Goal: Transaction & Acquisition: Purchase product/service

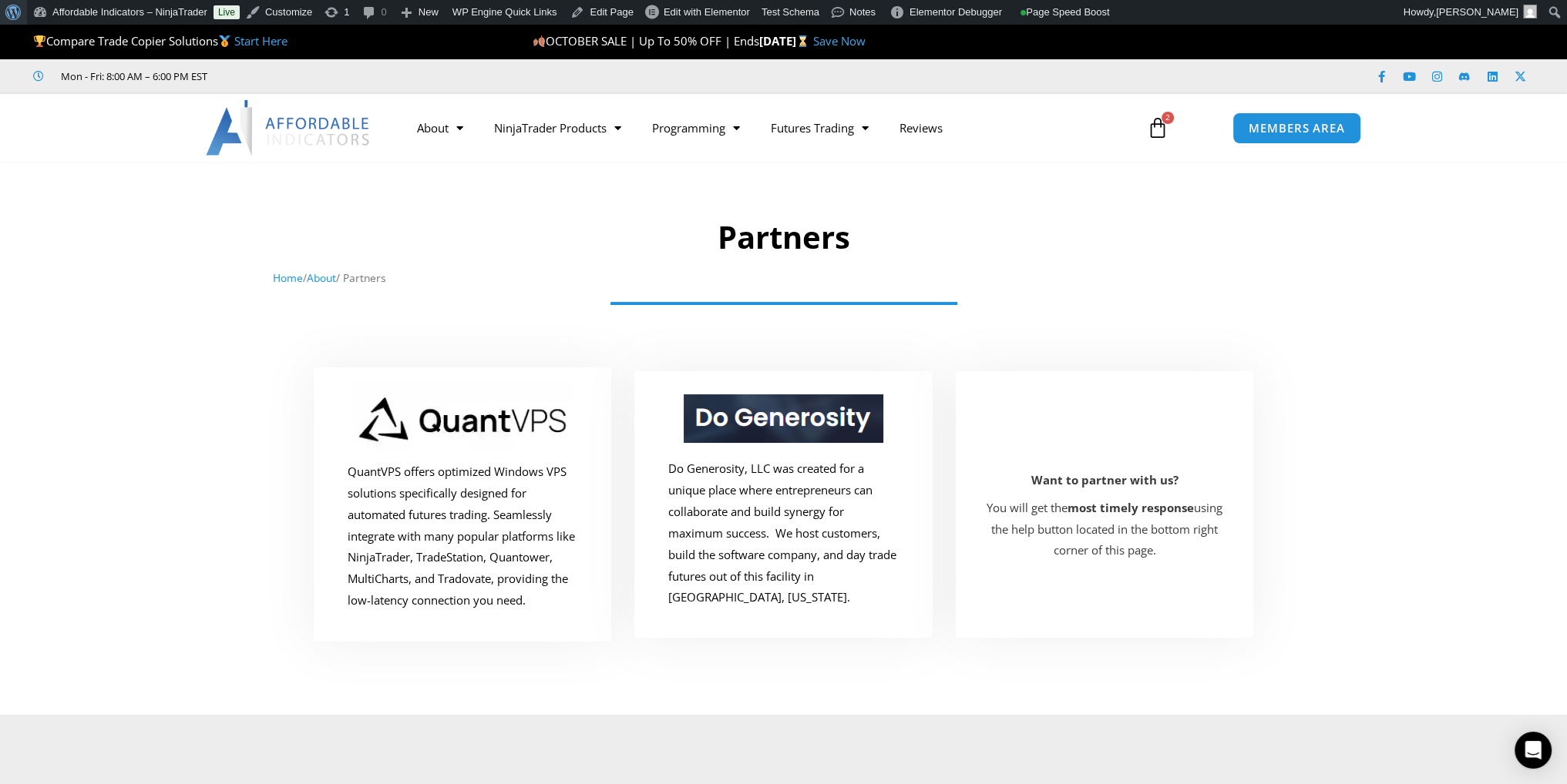
click at [16, 13] on span "Toolbar" at bounding box center [11, 11] width 12 height 22
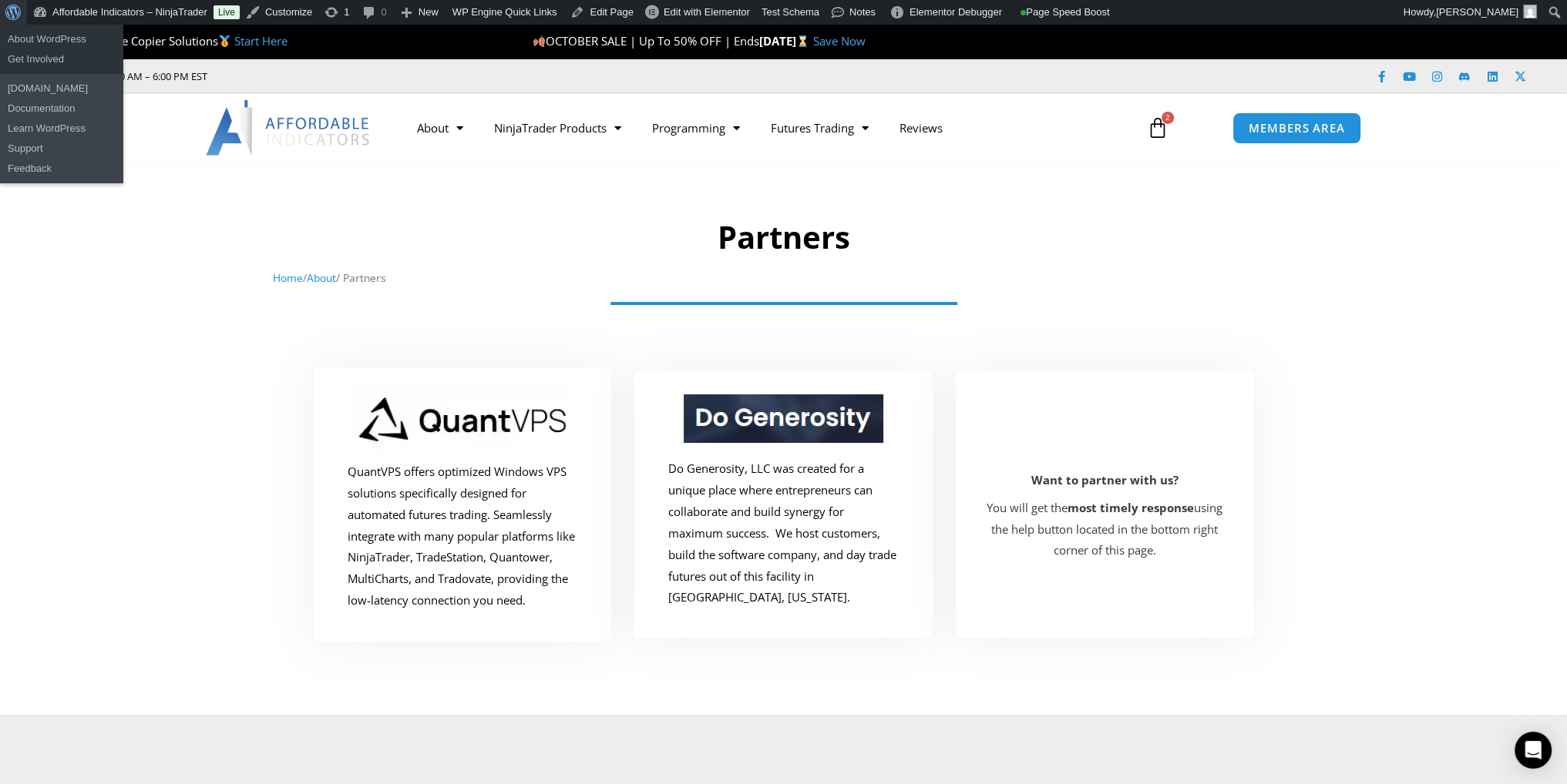
click at [13, 15] on span "Toolbar" at bounding box center [11, 11] width 12 height 22
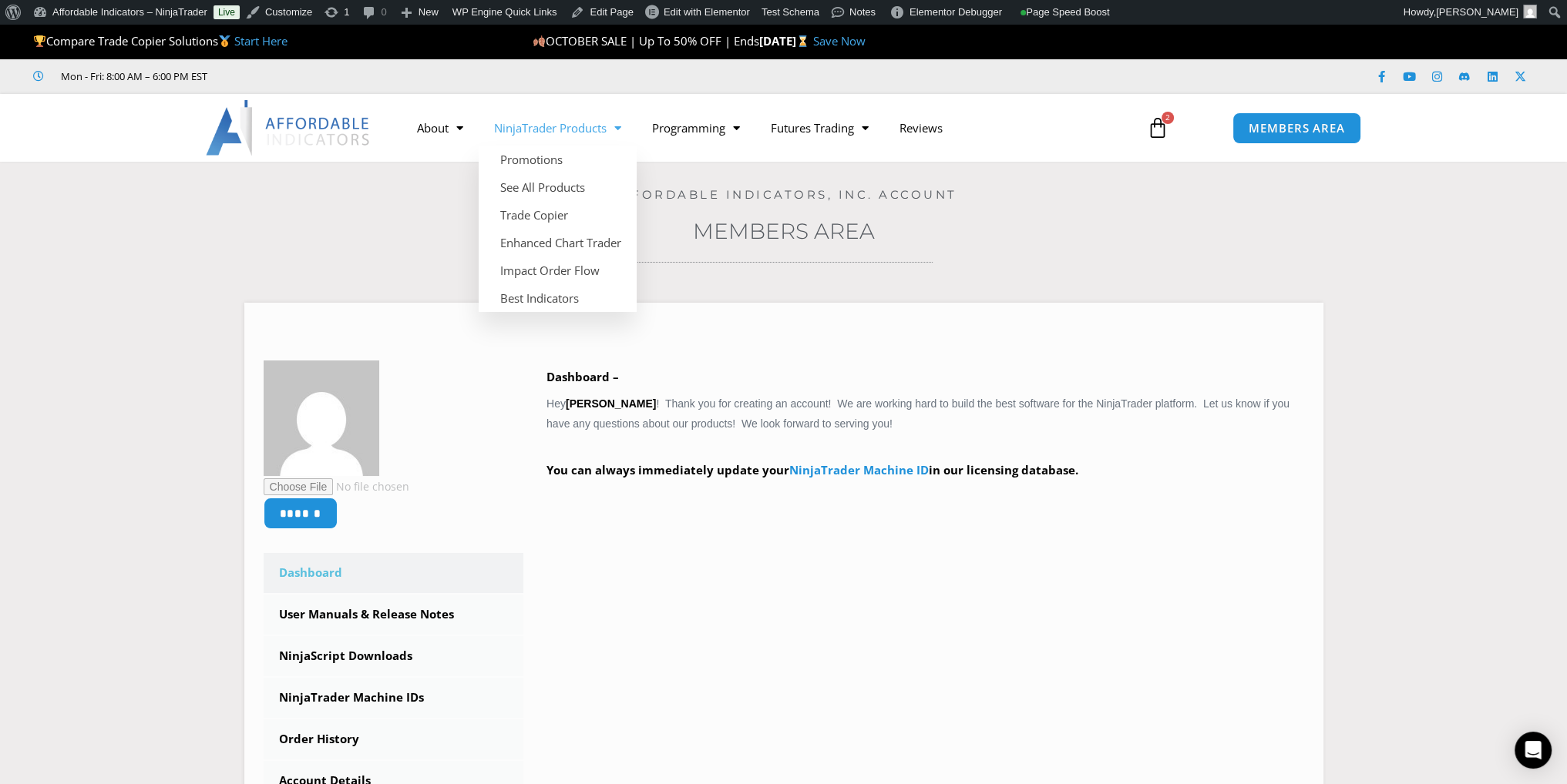
click at [617, 129] on span "Menu" at bounding box center [614, 128] width 14 height 27
click at [614, 123] on span "Menu" at bounding box center [614, 128] width 14 height 27
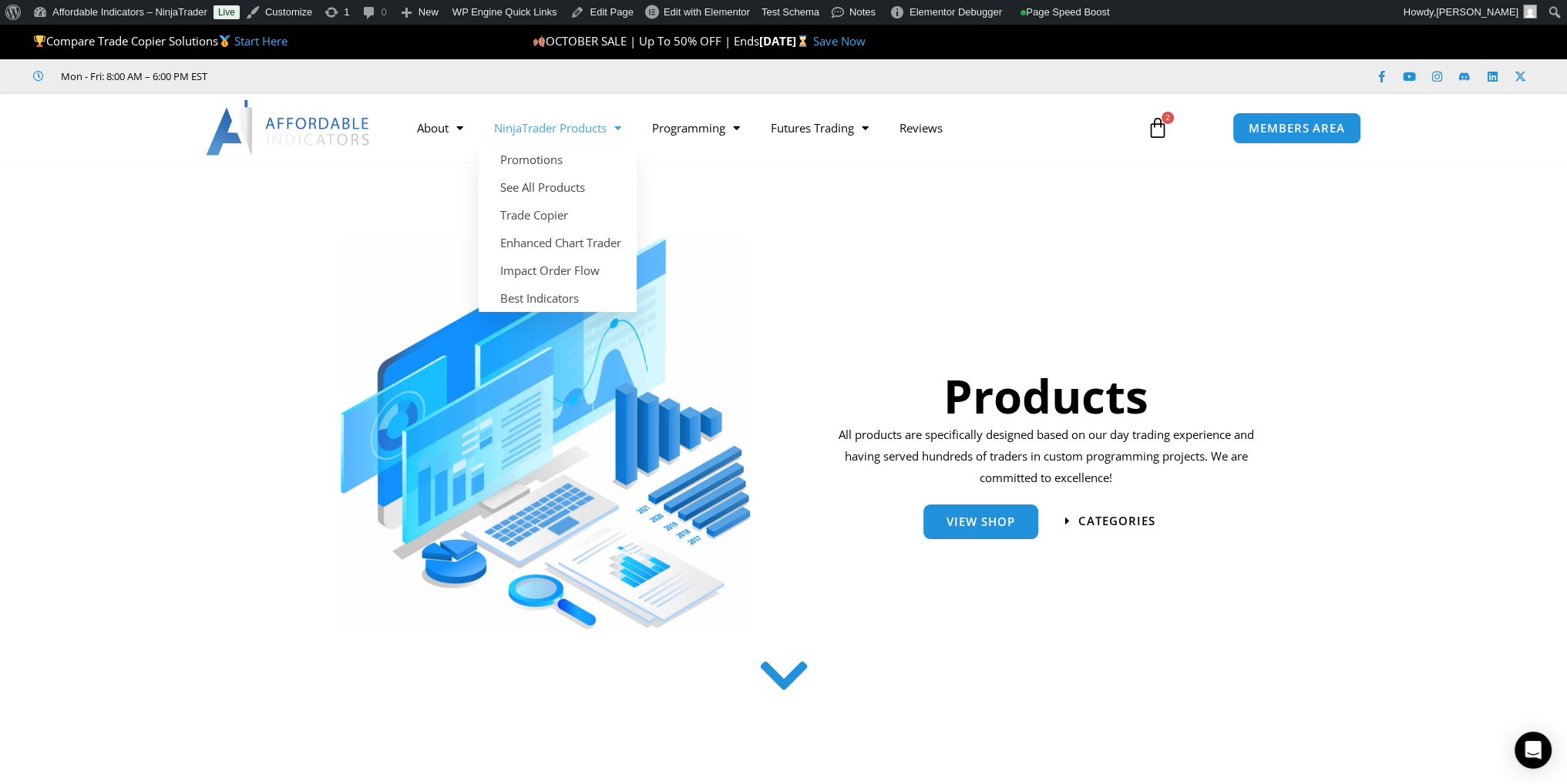
click at [614, 131] on span "Menu" at bounding box center [614, 128] width 14 height 27
click at [611, 124] on span "Menu" at bounding box center [614, 128] width 14 height 27
click at [614, 138] on span "Menu" at bounding box center [614, 128] width 14 height 27
click at [552, 182] on link "See All Products" at bounding box center [557, 187] width 158 height 28
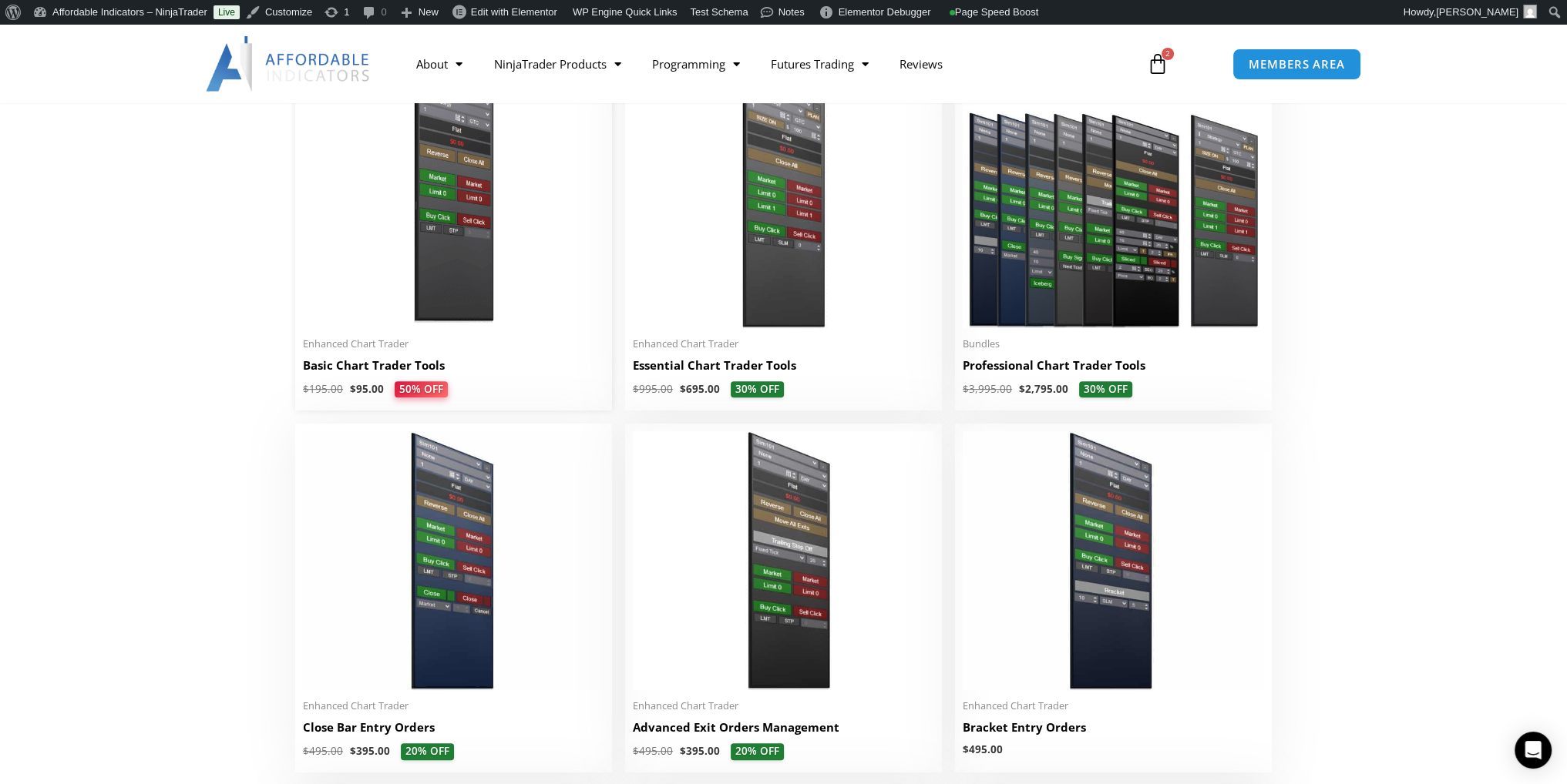
scroll to position [770, 0]
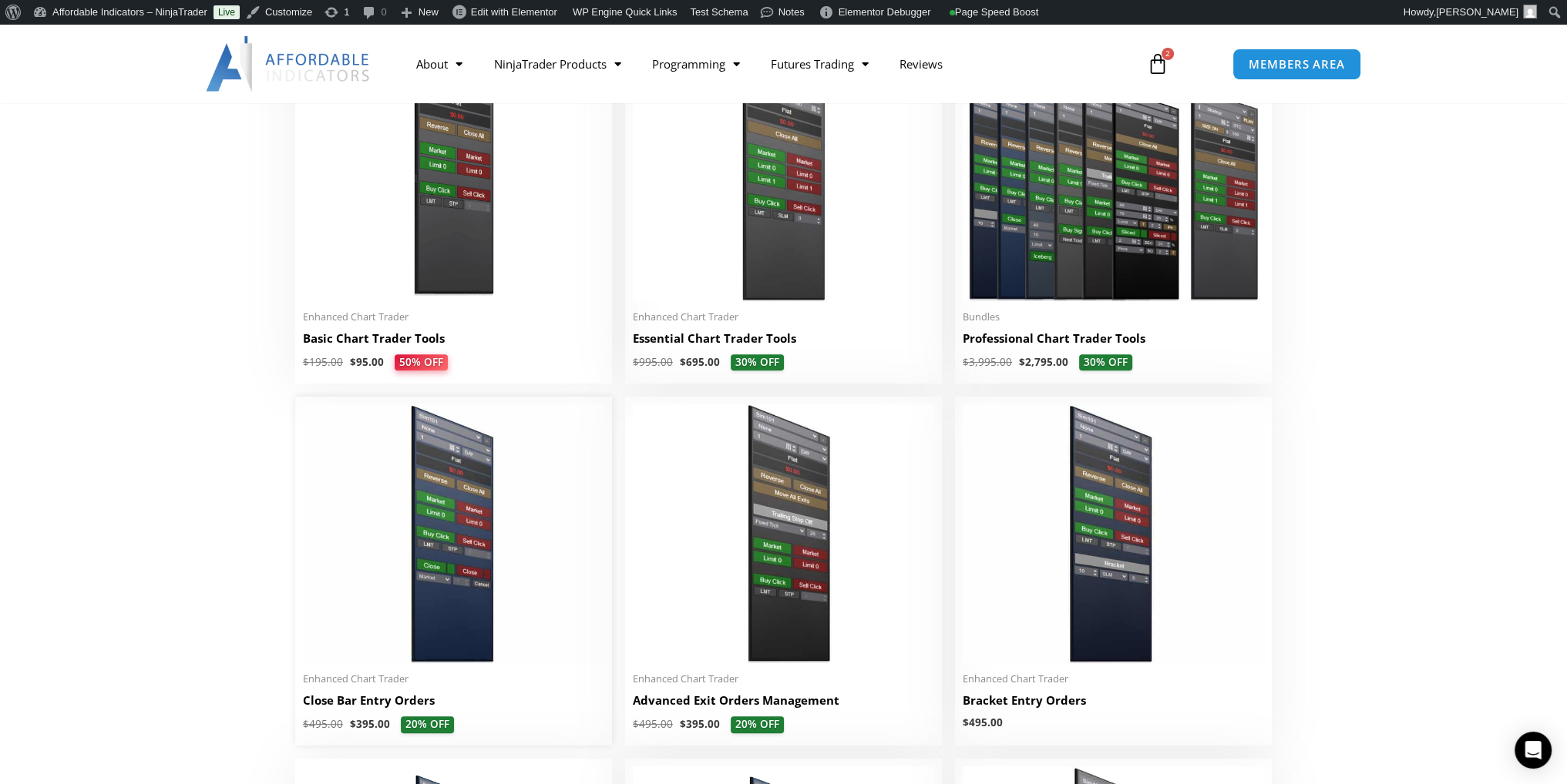
click at [431, 626] on img at bounding box center [454, 533] width 301 height 259
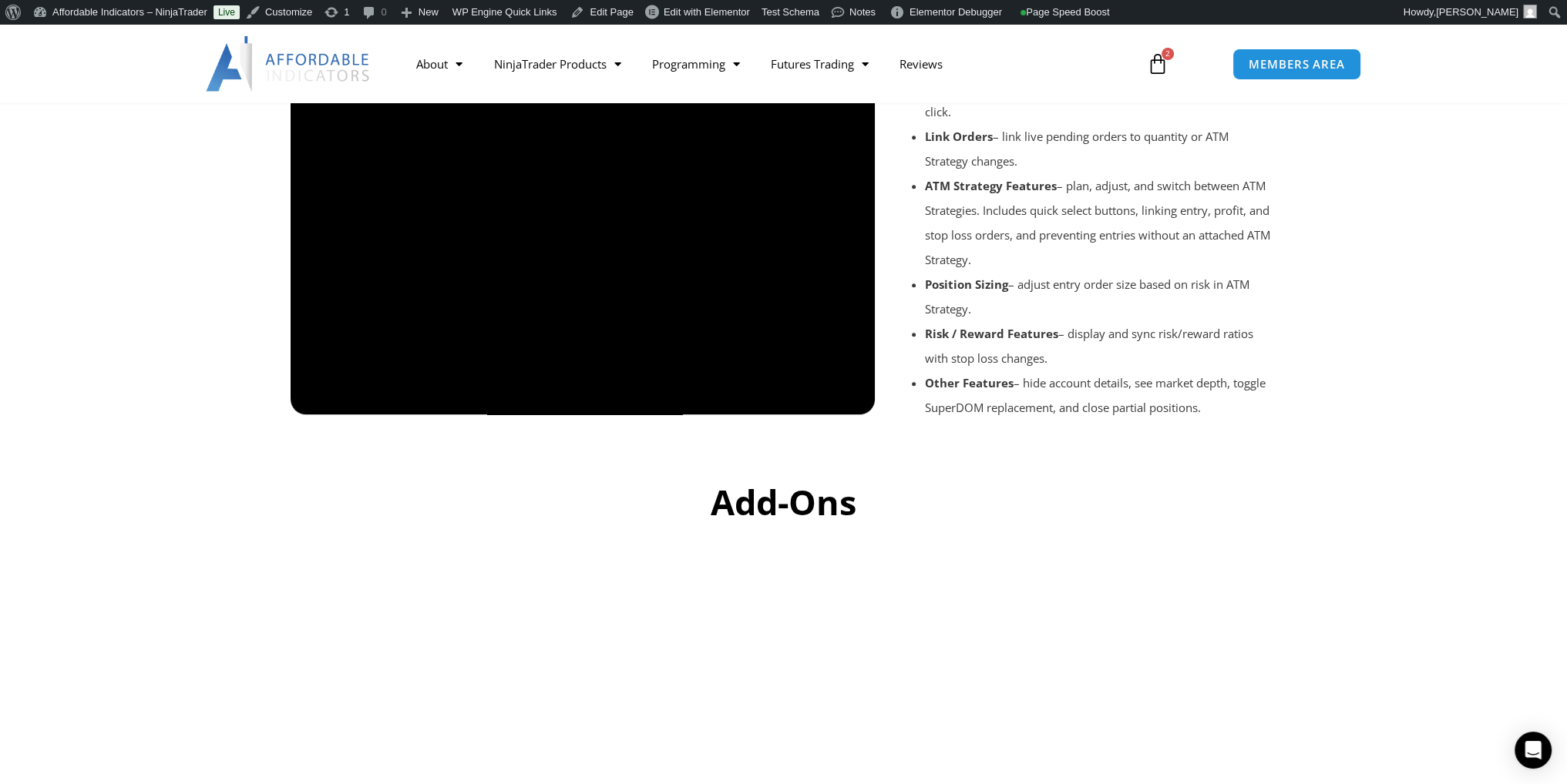
scroll to position [1926, 0]
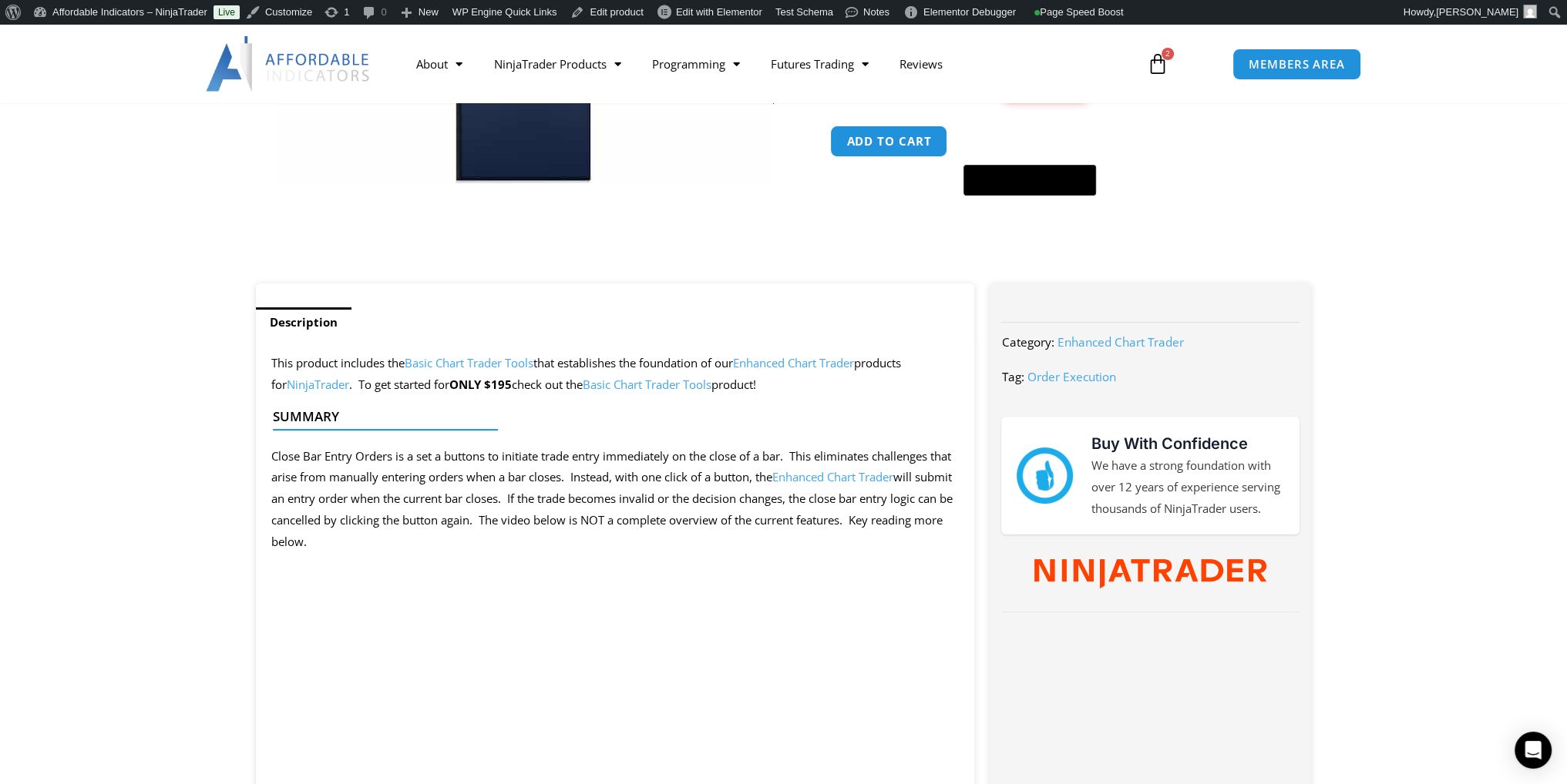
scroll to position [694, 0]
